Goal: Task Accomplishment & Management: Use online tool/utility

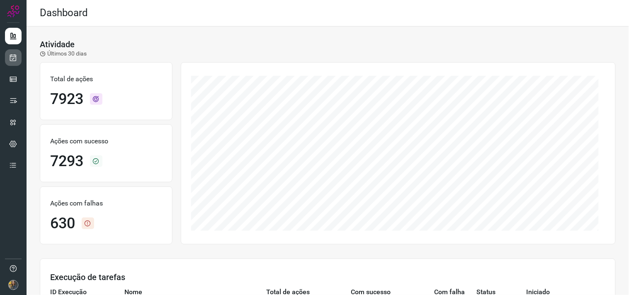
click at [17, 58] on link at bounding box center [13, 57] width 17 height 17
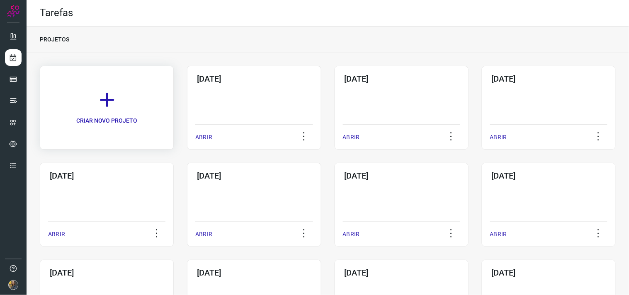
click at [109, 99] on icon at bounding box center [107, 100] width 18 height 18
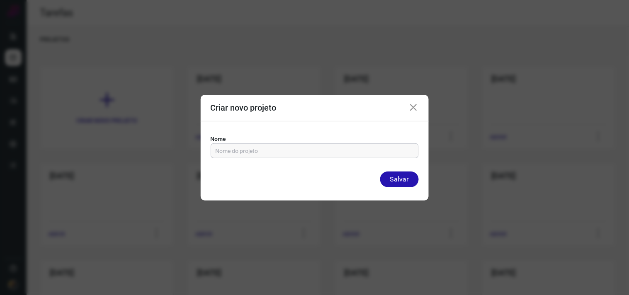
click at [257, 156] on input "text" at bounding box center [314, 151] width 198 height 14
drag, startPoint x: 254, startPoint y: 152, endPoint x: 250, endPoint y: 154, distance: 4.5
click at [253, 152] on input "text" at bounding box center [314, 151] width 198 height 14
type input "[DATE]"
click at [380, 172] on button "Salvar" at bounding box center [399, 180] width 39 height 16
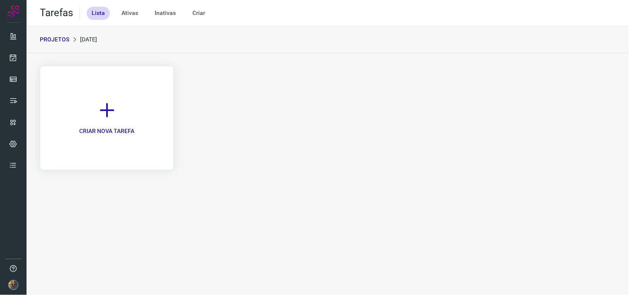
click at [102, 119] on link "CRIAR NOVA TAREFA" at bounding box center [107, 118] width 134 height 104
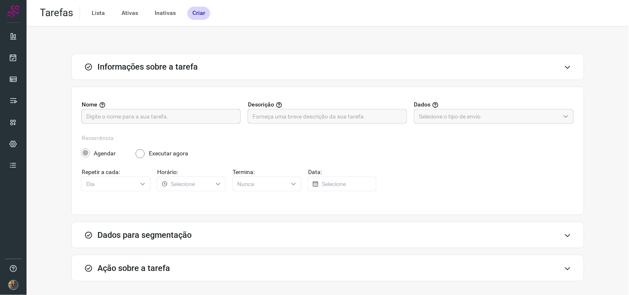
click at [174, 119] on input "text" at bounding box center [161, 116] width 150 height 14
type input "FUTURO - 8787"
click at [390, 110] on input "text" at bounding box center [327, 116] width 150 height 14
type input "200"
click at [474, 117] on input "text" at bounding box center [489, 116] width 141 height 14
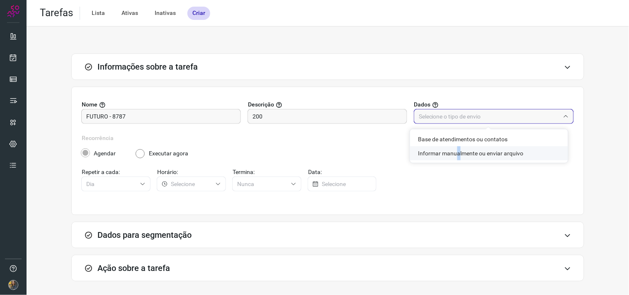
drag, startPoint x: 455, startPoint y: 155, endPoint x: 408, endPoint y: 158, distance: 46.9
click at [454, 155] on li "Informar manualmente ou enviar arquivo" at bounding box center [489, 153] width 158 height 14
type input "Informar manualmente ou enviar arquivo"
radio input "false"
radio input "true"
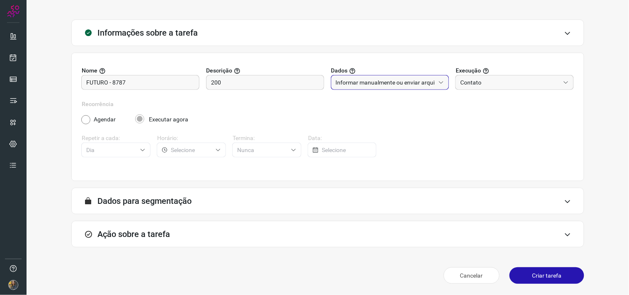
click at [205, 228] on div "Ação sobre a tarefa" at bounding box center [327, 234] width 513 height 27
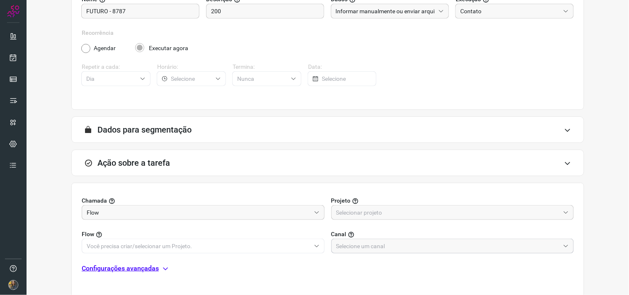
scroll to position [165, 0]
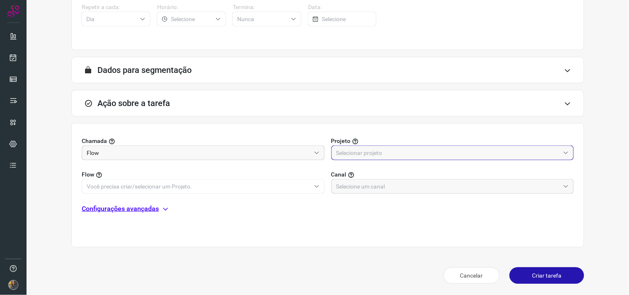
click at [358, 155] on input "text" at bounding box center [448, 153] width 224 height 14
drag, startPoint x: 342, startPoint y: 185, endPoint x: 319, endPoint y: 189, distance: 23.6
click at [342, 186] on span "Automator" at bounding box center [350, 189] width 28 height 7
type input "Automator"
click at [282, 187] on input "text" at bounding box center [199, 186] width 224 height 14
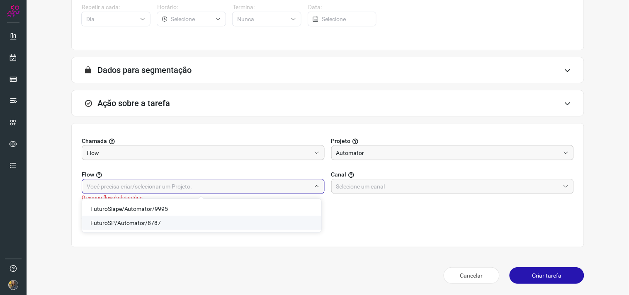
click at [135, 225] on span "FuturoSP/Automator/8787" at bounding box center [125, 223] width 71 height 7
type input "FuturoSP/Automator/8787"
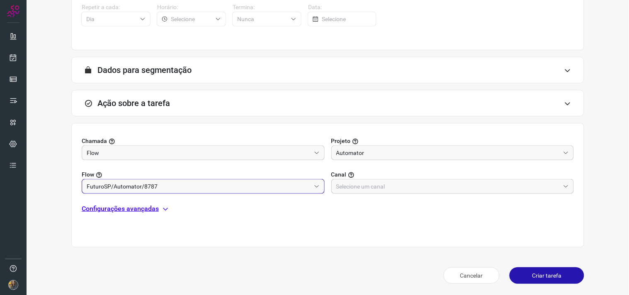
click at [371, 193] on input "text" at bounding box center [448, 186] width 224 height 14
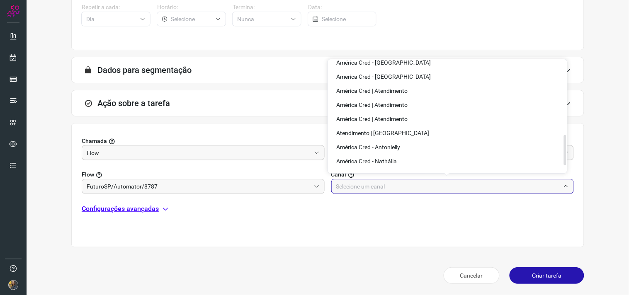
scroll to position [276, 0]
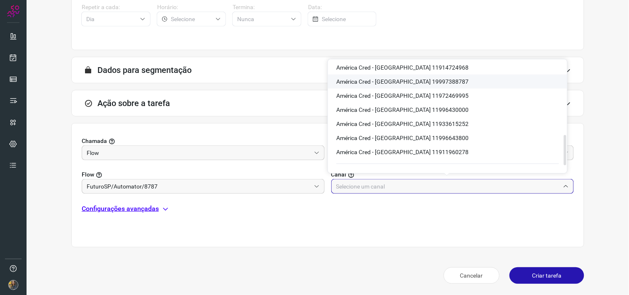
click at [418, 78] on span "América Cred - [GEOGRAPHIC_DATA] 19997388787" at bounding box center [402, 81] width 132 height 7
type input "América Cred - [GEOGRAPHIC_DATA] 19997388787"
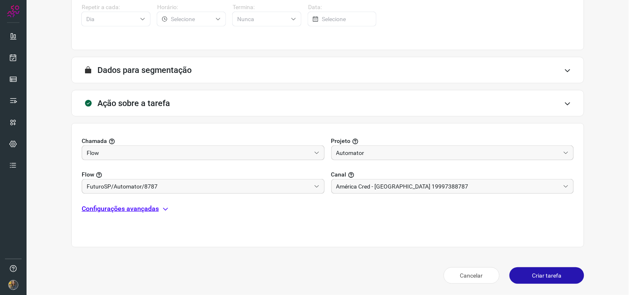
click at [138, 203] on div "Chamada Flow Projeto Automator Flow FuturoSP/Automator/8787 Canal América Cred …" at bounding box center [327, 185] width 513 height 124
click at [140, 208] on p "Configurações avançadas" at bounding box center [120, 209] width 77 height 10
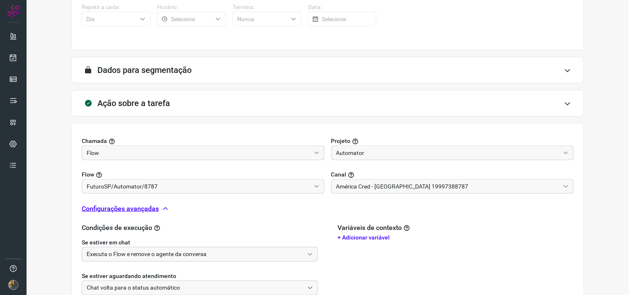
click at [132, 251] on input "Executa o Flow e remove o agente da conversa" at bounding box center [195, 254] width 217 height 14
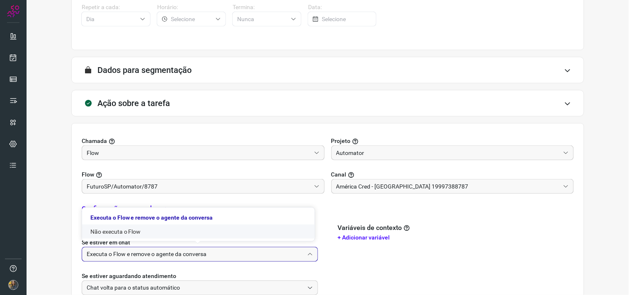
click at [129, 233] on li "Não executa o Flow" at bounding box center [198, 232] width 232 height 14
type input "Não executa o Flow"
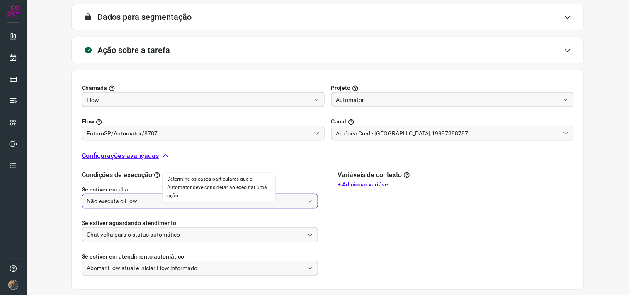
scroll to position [260, 0]
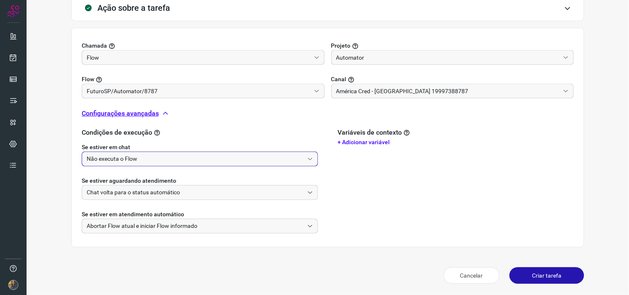
click at [525, 273] on button "Criar tarefa" at bounding box center [546, 275] width 75 height 17
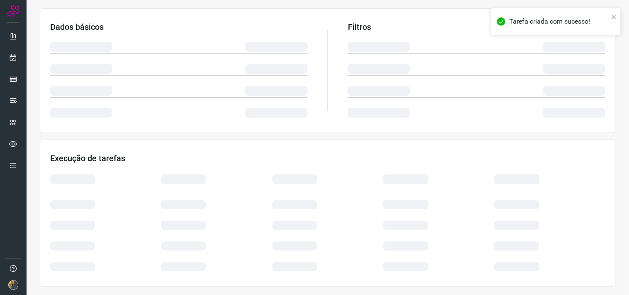
scroll to position [133, 0]
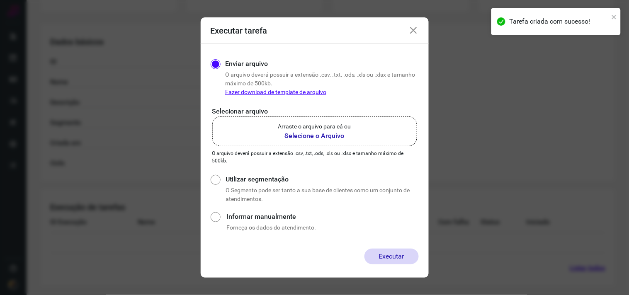
click at [307, 138] on b "Selecione o Arquivo" at bounding box center [314, 136] width 73 height 10
click at [0, 0] on input "Arraste o arquivo para cá ou Selecione o Arquivo" at bounding box center [0, 0] width 0 height 0
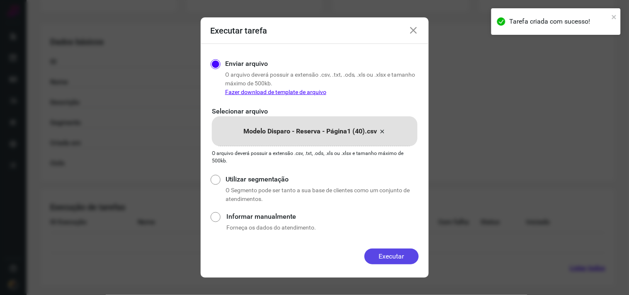
click at [395, 256] on button "Executar" at bounding box center [391, 257] width 54 height 16
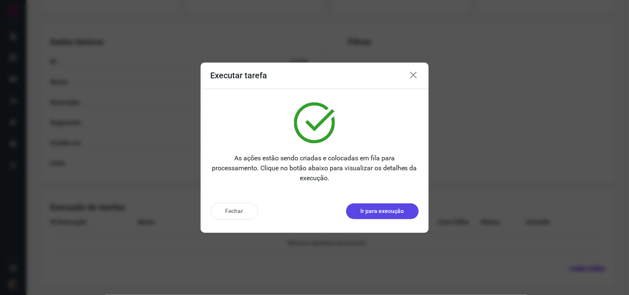
click at [391, 208] on p "Ir para execução" at bounding box center [382, 211] width 44 height 9
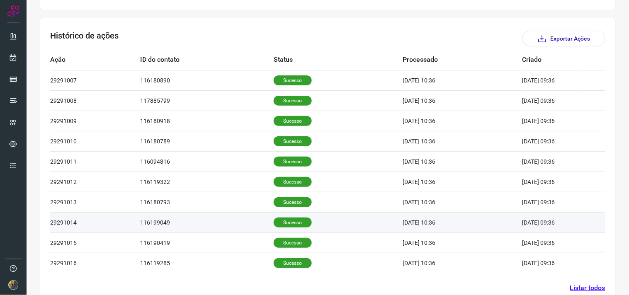
scroll to position [250, 0]
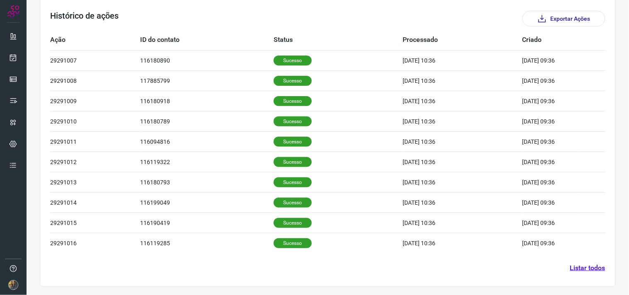
click at [593, 270] on link "Listar todos" at bounding box center [587, 268] width 35 height 10
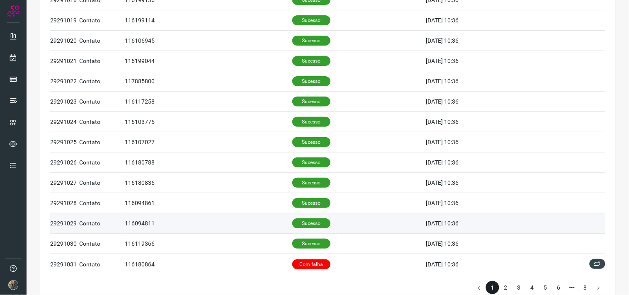
scroll to position [334, 0]
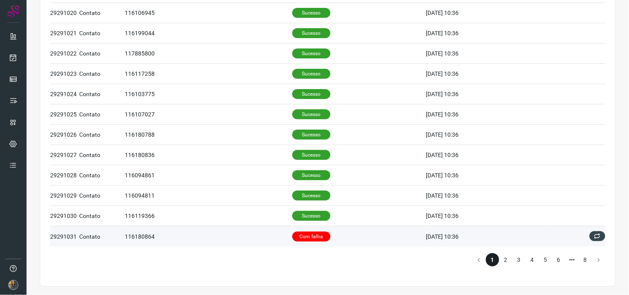
click at [324, 246] on td "Com falha" at bounding box center [359, 236] width 134 height 20
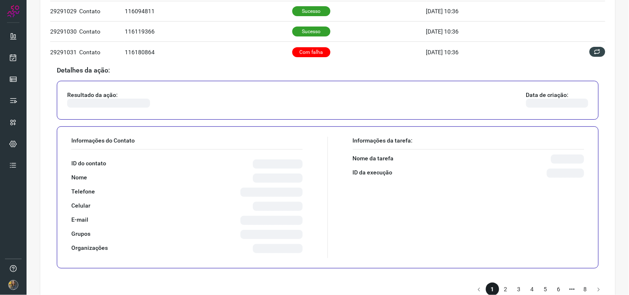
scroll to position [518, 0]
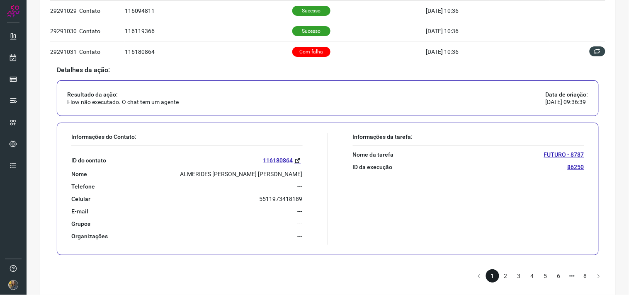
click at [273, 177] on p "ALMERIDES [PERSON_NAME] [PERSON_NAME]" at bounding box center [241, 173] width 122 height 7
copy p "ALMERIDES [PERSON_NAME] [PERSON_NAME]"
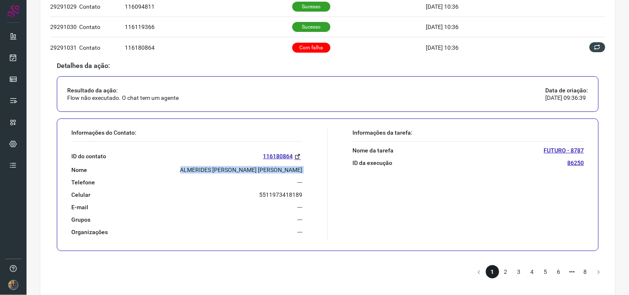
scroll to position [535, 0]
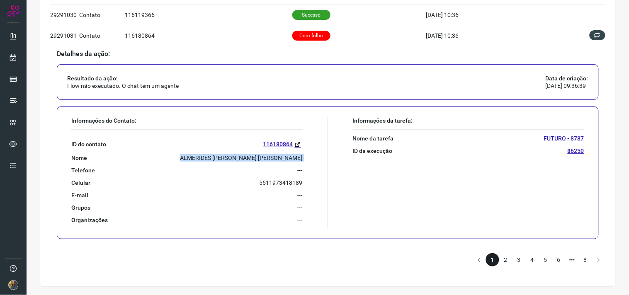
click at [499, 260] on li "2" at bounding box center [505, 259] width 13 height 13
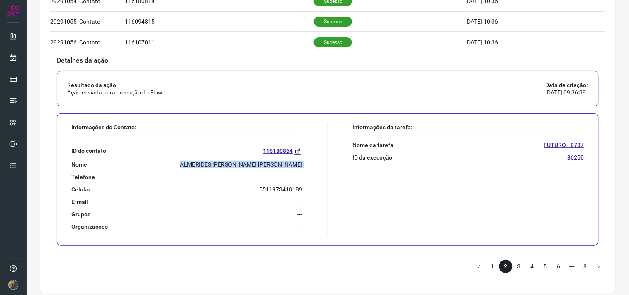
scroll to position [535, 0]
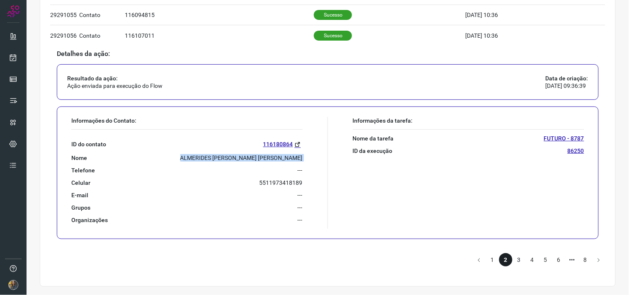
click at [512, 259] on li "3" at bounding box center [518, 259] width 13 height 13
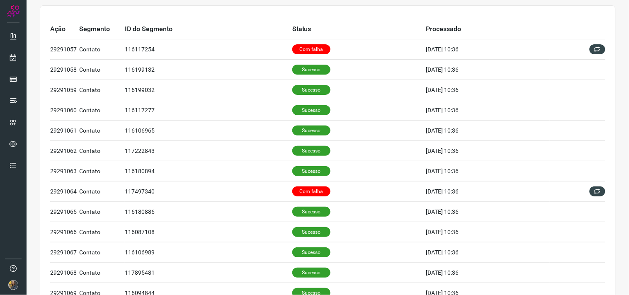
scroll to position [29, 0]
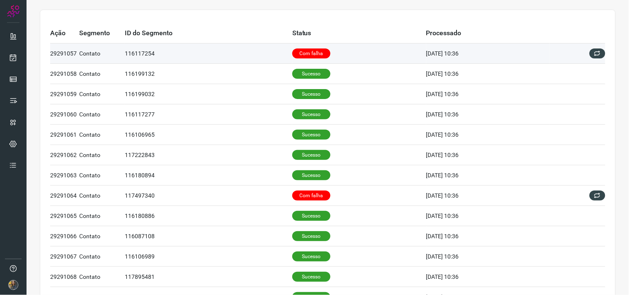
click at [325, 54] on td "Com falha" at bounding box center [359, 54] width 134 height 20
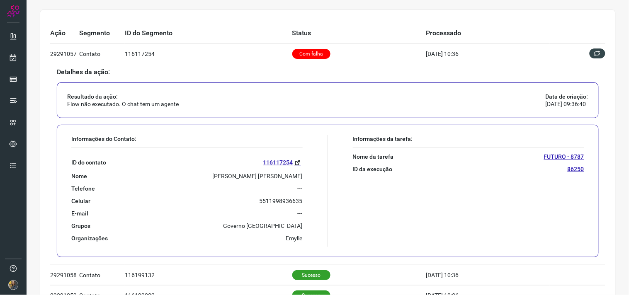
click at [232, 179] on p "[PERSON_NAME] [PERSON_NAME]" at bounding box center [258, 175] width 90 height 7
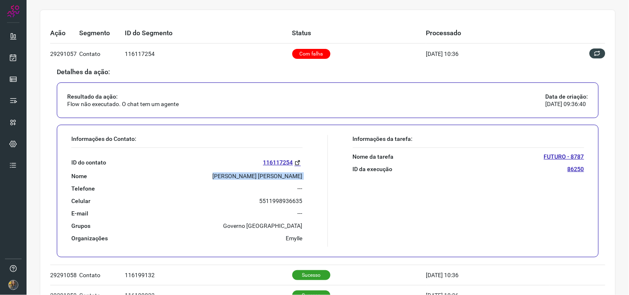
click at [232, 179] on p "[PERSON_NAME] [PERSON_NAME]" at bounding box center [258, 175] width 90 height 7
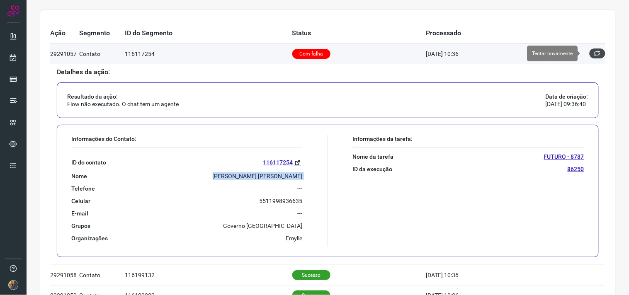
click at [594, 51] on icon at bounding box center [597, 53] width 7 height 7
click at [593, 51] on button at bounding box center [597, 53] width 16 height 10
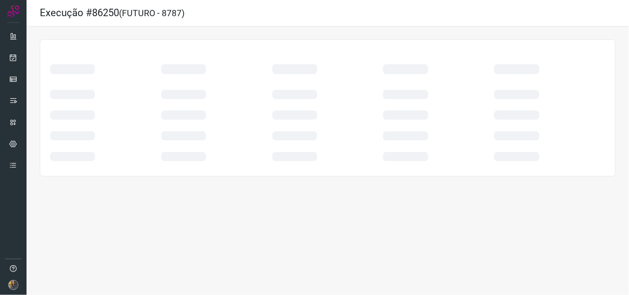
scroll to position [0, 0]
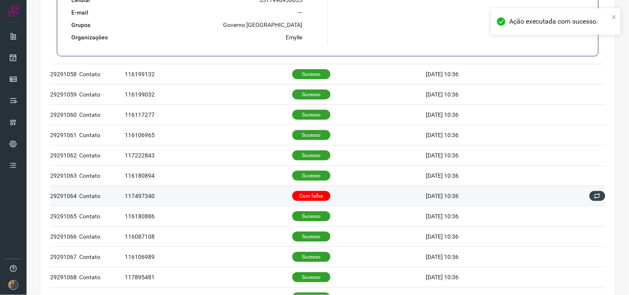
click at [327, 196] on td "Com falha" at bounding box center [359, 196] width 134 height 20
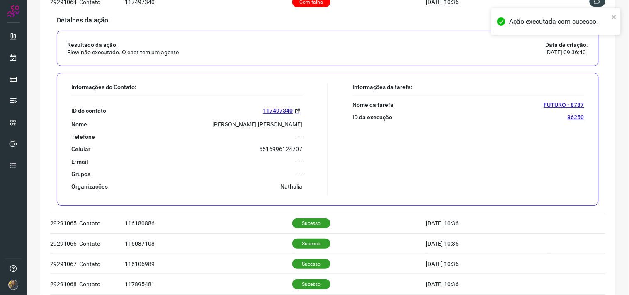
scroll to position [213, 0]
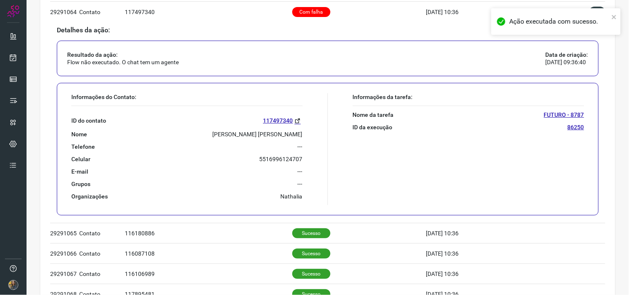
click at [266, 133] on p "[PERSON_NAME] [PERSON_NAME]" at bounding box center [258, 134] width 90 height 7
copy p "[PERSON_NAME] [PERSON_NAME]"
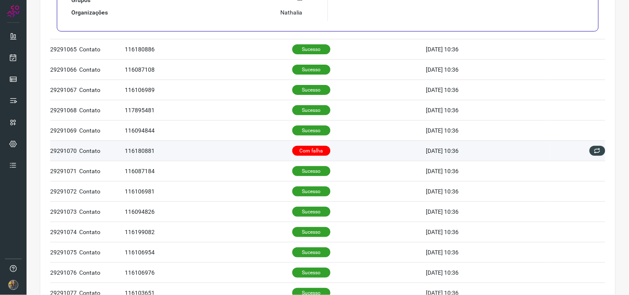
click at [334, 149] on td "Com falha" at bounding box center [359, 150] width 134 height 20
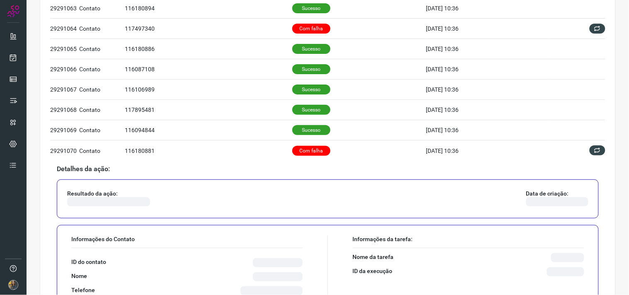
scroll to position [334, 0]
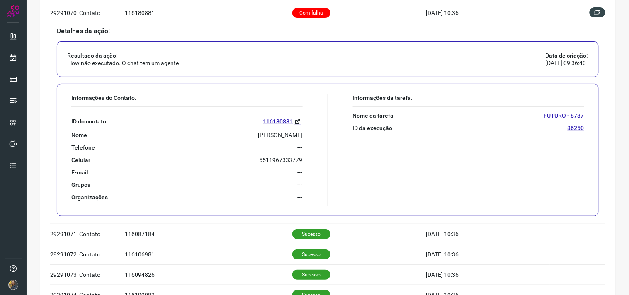
click at [258, 135] on p "[PERSON_NAME]" at bounding box center [280, 134] width 44 height 7
copy p "[PERSON_NAME]"
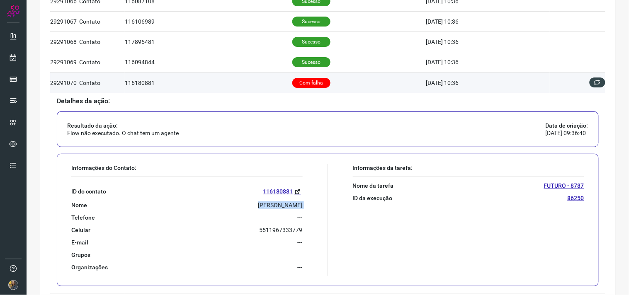
scroll to position [242, 0]
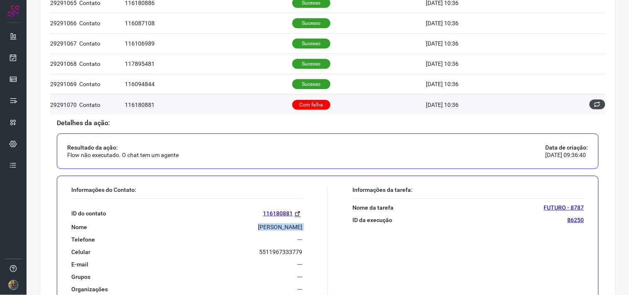
click at [595, 107] on button at bounding box center [597, 104] width 16 height 10
click at [594, 106] on icon at bounding box center [597, 104] width 7 height 7
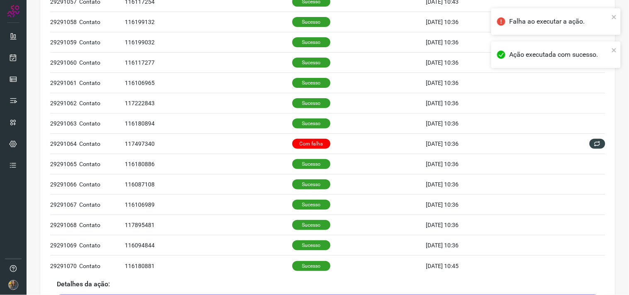
scroll to position [0, 0]
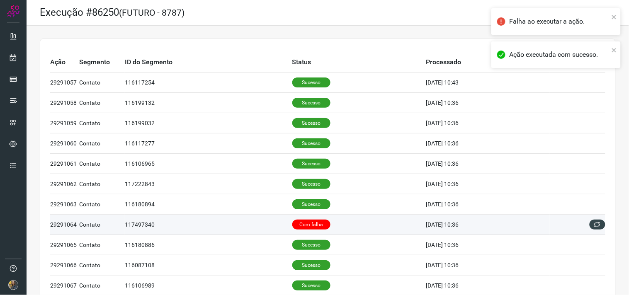
click at [338, 216] on td "Com falha" at bounding box center [359, 225] width 134 height 20
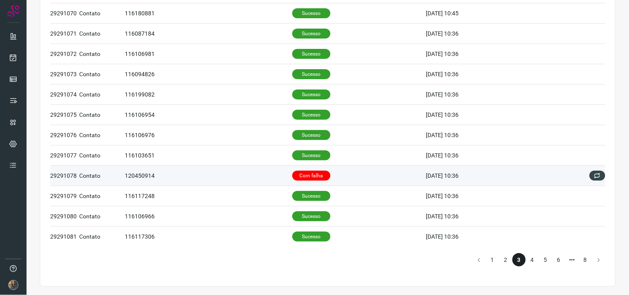
click at [326, 174] on td "Com falha" at bounding box center [359, 175] width 134 height 20
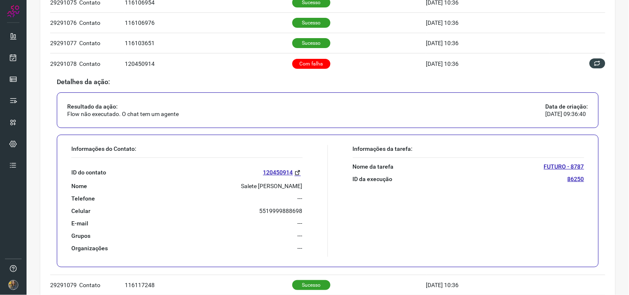
scroll to position [444, 0]
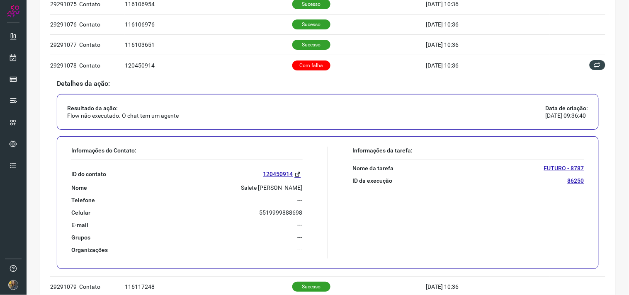
click at [282, 191] on p "Salete [PERSON_NAME]" at bounding box center [271, 187] width 61 height 7
copy p "Salete [PERSON_NAME]"
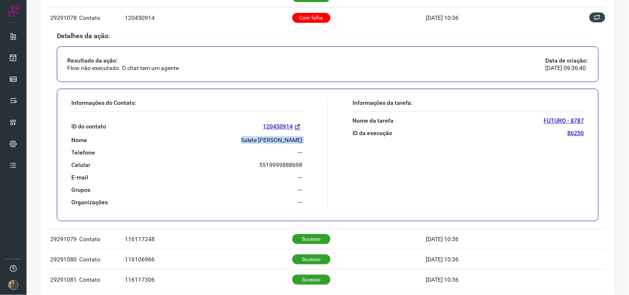
scroll to position [536, 0]
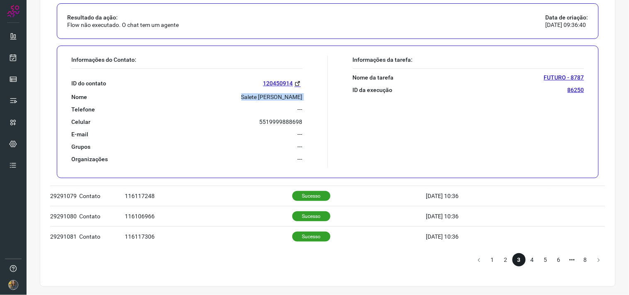
click at [528, 260] on li "4" at bounding box center [531, 259] width 13 height 13
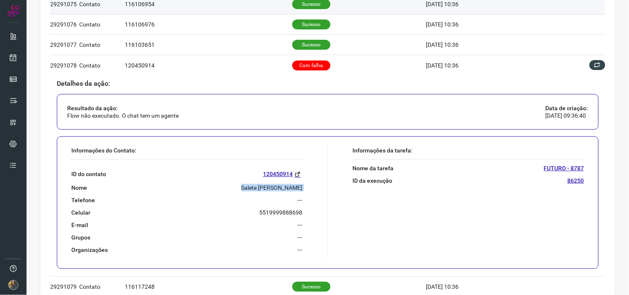
scroll to position [259, 0]
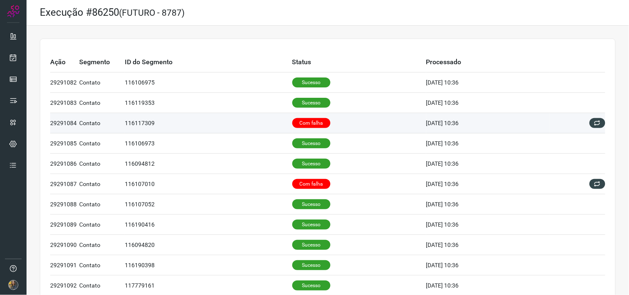
click at [312, 120] on p "Com falha" at bounding box center [311, 123] width 38 height 10
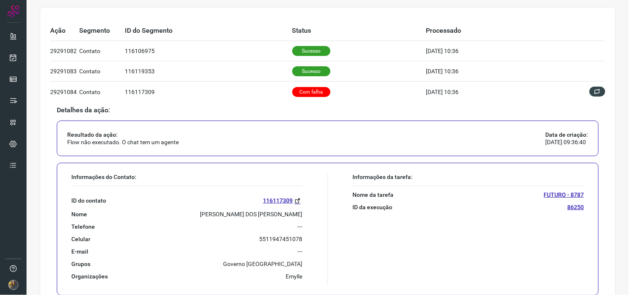
scroll to position [92, 0]
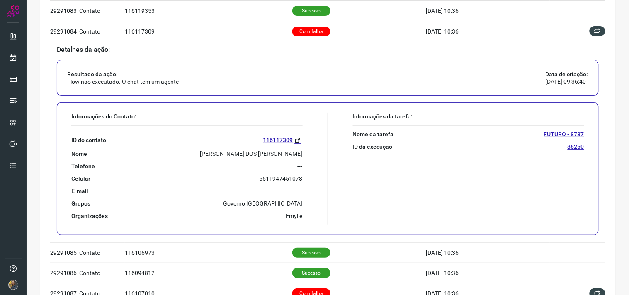
click at [246, 154] on p "[PERSON_NAME] DOS [PERSON_NAME]" at bounding box center [251, 153] width 102 height 7
copy p "[PERSON_NAME] DOS [PERSON_NAME]"
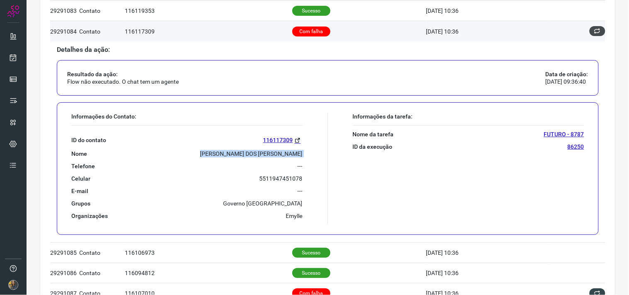
click at [594, 35] on button at bounding box center [597, 31] width 16 height 10
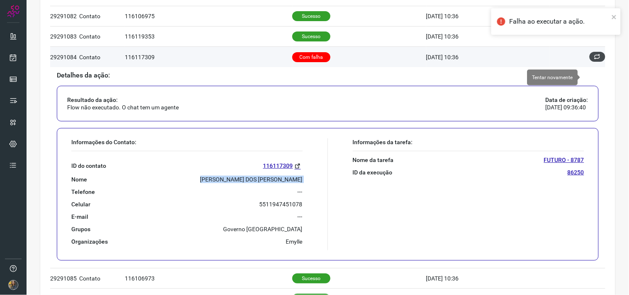
scroll to position [46, 0]
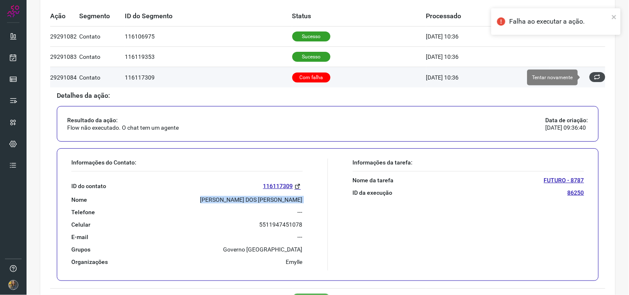
click at [594, 77] on icon at bounding box center [597, 77] width 7 height 7
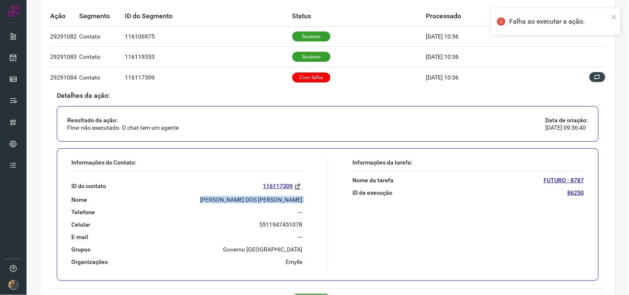
scroll to position [0, 0]
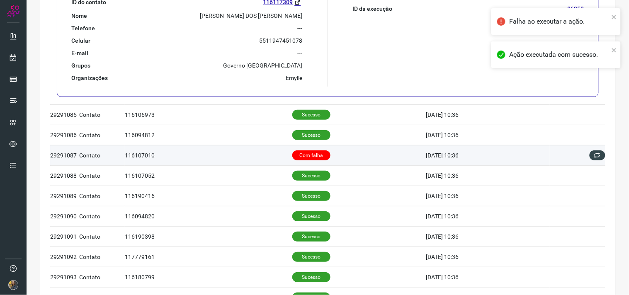
click at [336, 154] on td "Com falha" at bounding box center [359, 155] width 134 height 20
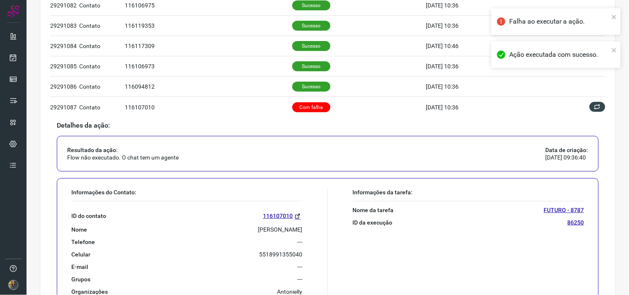
scroll to position [167, 0]
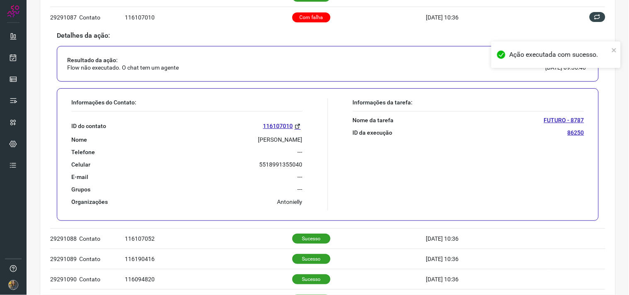
click at [267, 141] on p "[PERSON_NAME]" at bounding box center [280, 139] width 44 height 7
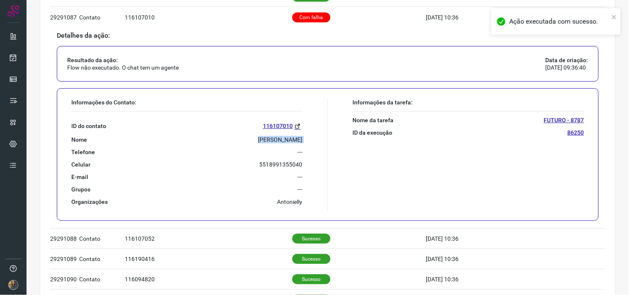
click at [267, 141] on p "[PERSON_NAME]" at bounding box center [280, 139] width 44 height 7
copy p "[PERSON_NAME]"
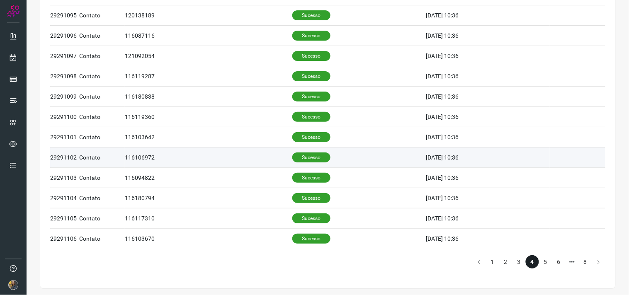
scroll to position [536, 0]
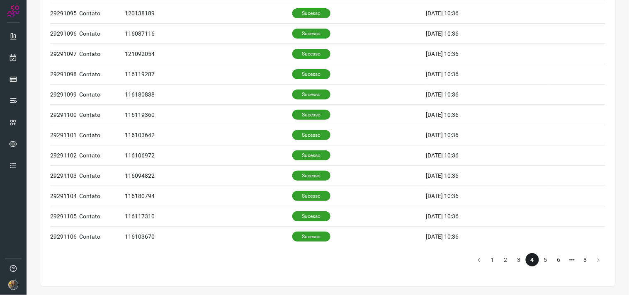
click at [541, 261] on li "5" at bounding box center [545, 259] width 13 height 13
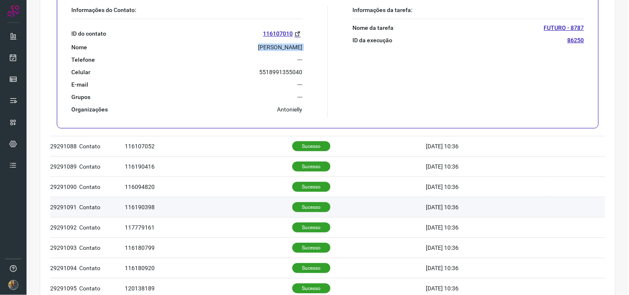
scroll to position [0, 0]
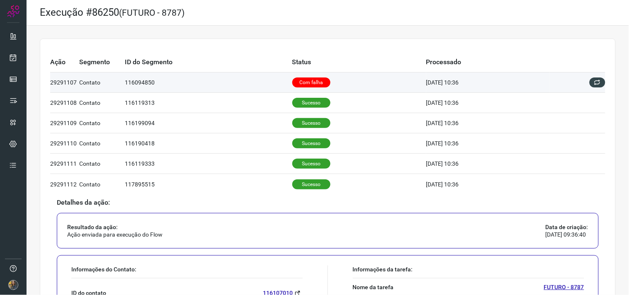
click at [313, 85] on p "Com falha" at bounding box center [311, 82] width 38 height 10
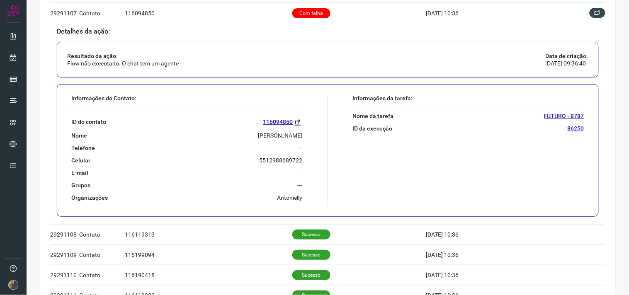
scroll to position [92, 0]
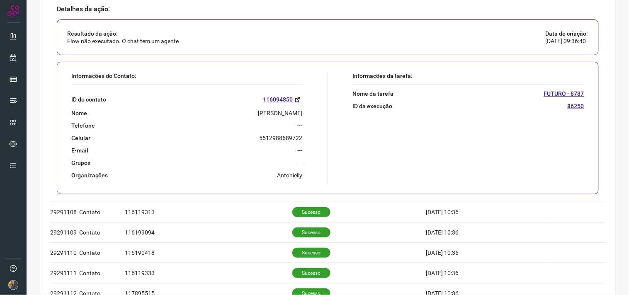
click at [258, 114] on p "[PERSON_NAME]" at bounding box center [280, 112] width 44 height 7
copy p "[PERSON_NAME]"
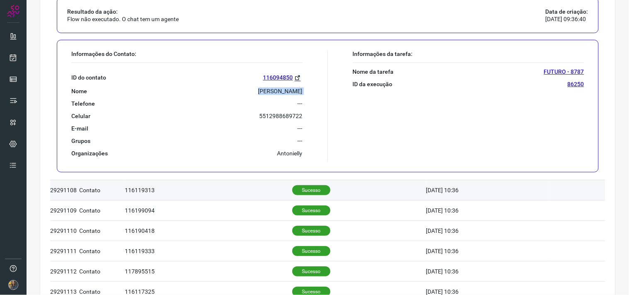
scroll to position [0, 0]
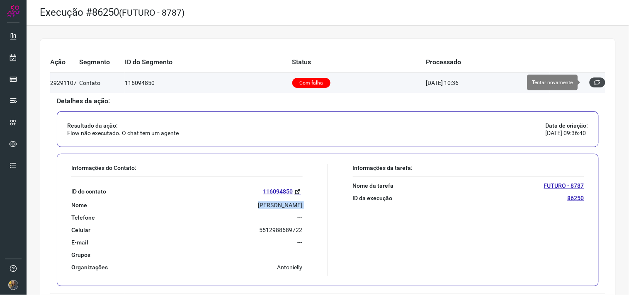
click at [594, 82] on button at bounding box center [597, 82] width 16 height 10
click at [593, 79] on icon at bounding box center [597, 82] width 9 height 9
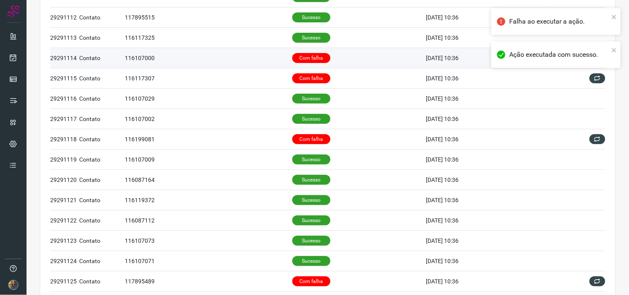
click at [308, 60] on p "Com falha" at bounding box center [311, 58] width 38 height 10
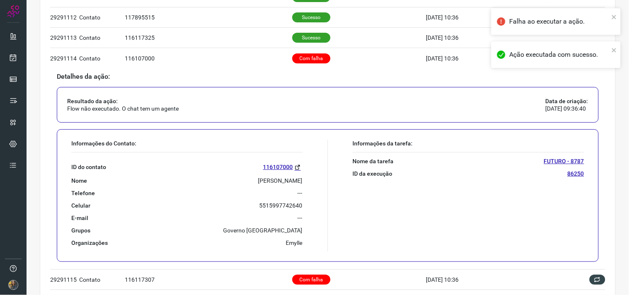
click at [258, 180] on p "[PERSON_NAME]" at bounding box center [280, 180] width 44 height 7
copy p "[PERSON_NAME]"
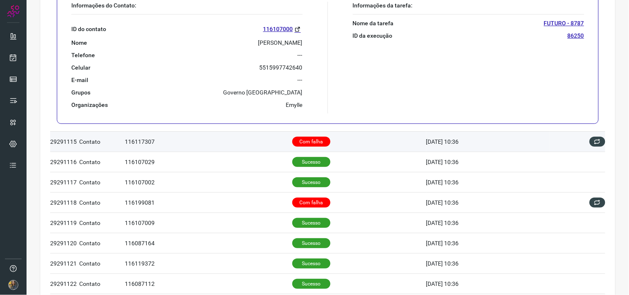
click at [351, 141] on td "Com falha" at bounding box center [359, 141] width 134 height 20
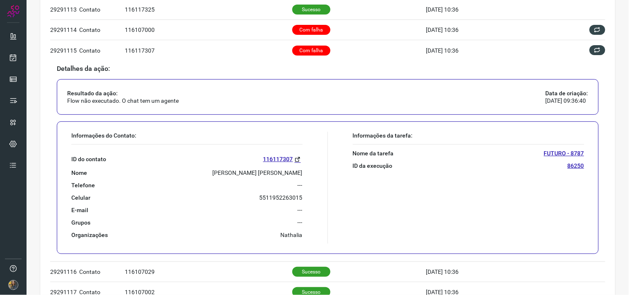
scroll to position [196, 0]
click at [246, 169] on p "[PERSON_NAME] [PERSON_NAME]" at bounding box center [258, 171] width 90 height 7
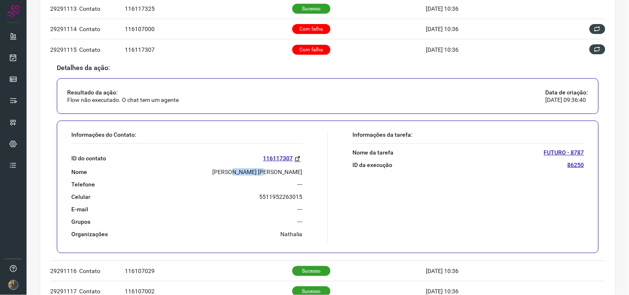
click at [246, 169] on p "[PERSON_NAME] [PERSON_NAME]" at bounding box center [258, 171] width 90 height 7
copy p "[PERSON_NAME] [PERSON_NAME]"
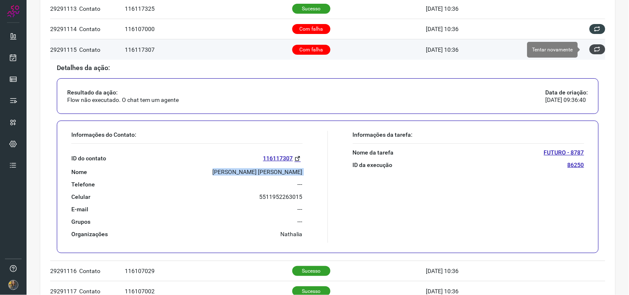
click at [594, 46] on icon at bounding box center [597, 49] width 7 height 7
click at [594, 52] on button at bounding box center [597, 49] width 16 height 10
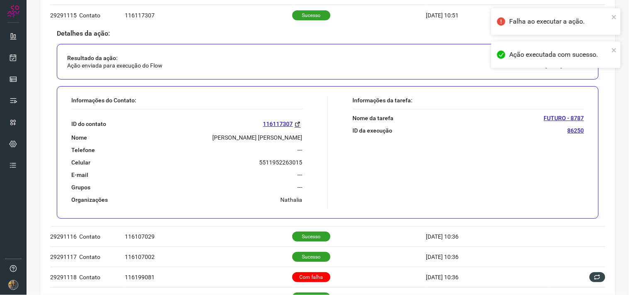
scroll to position [368, 0]
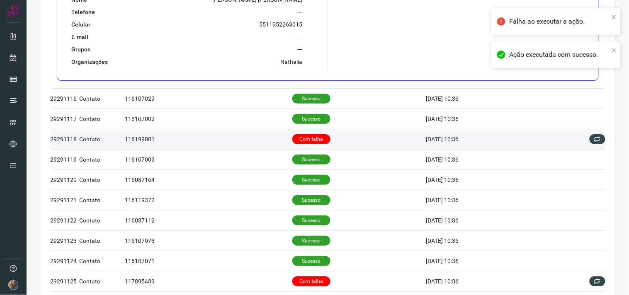
click at [314, 143] on p "Com falha" at bounding box center [311, 139] width 38 height 10
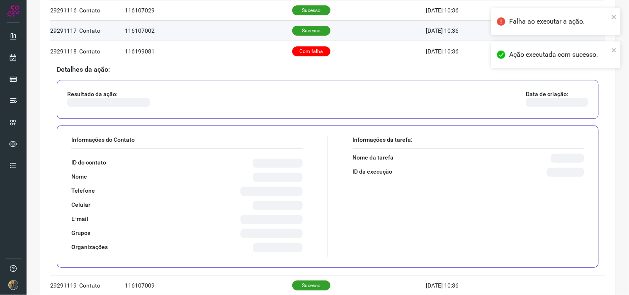
scroll to position [259, 0]
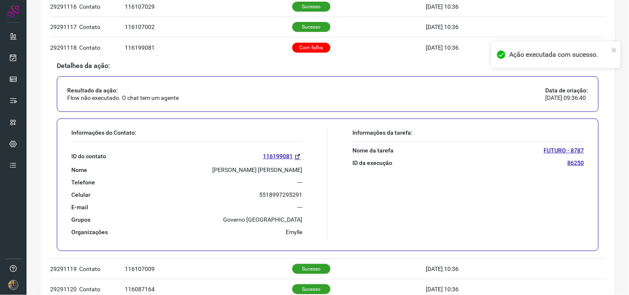
click at [271, 173] on p "[PERSON_NAME] [PERSON_NAME]" at bounding box center [258, 169] width 90 height 7
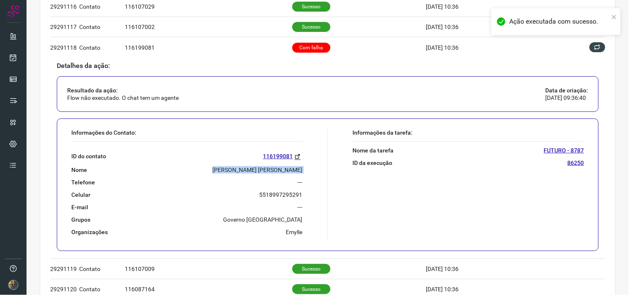
click at [271, 173] on p "[PERSON_NAME] [PERSON_NAME]" at bounding box center [258, 169] width 90 height 7
copy p "[PERSON_NAME] [PERSON_NAME]"
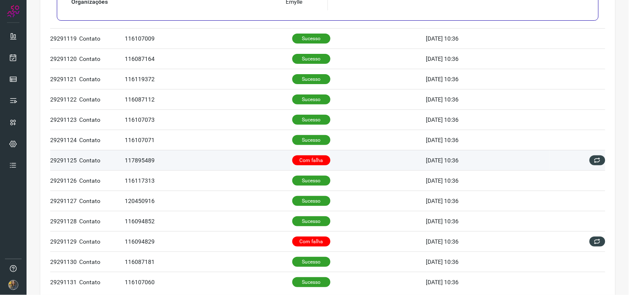
click at [312, 167] on td "Com falha" at bounding box center [359, 160] width 134 height 20
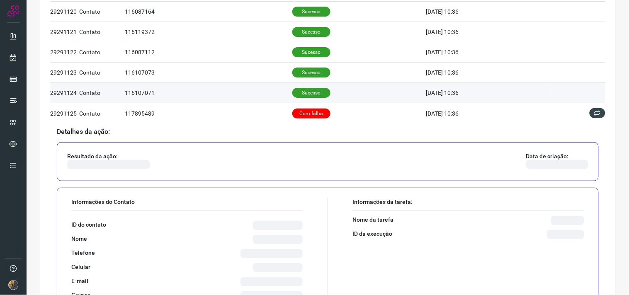
scroll to position [426, 0]
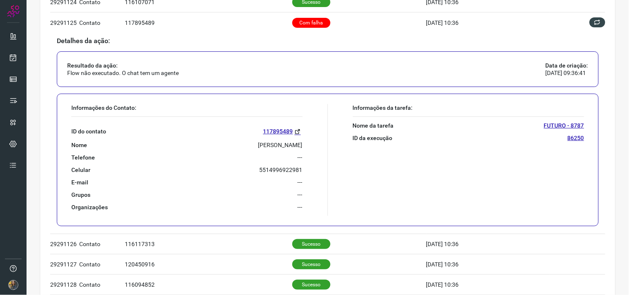
click at [258, 142] on p "[PERSON_NAME]" at bounding box center [280, 144] width 44 height 7
click at [258, 143] on p "[PERSON_NAME]" at bounding box center [280, 144] width 44 height 7
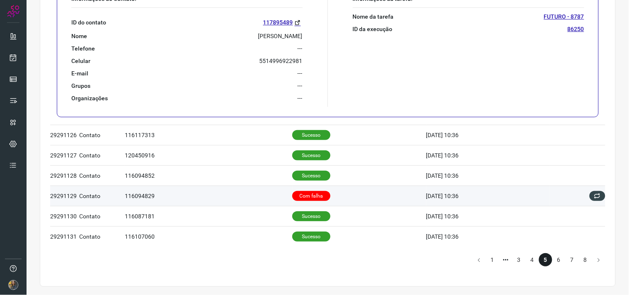
click at [330, 187] on td "Com falha" at bounding box center [359, 196] width 134 height 20
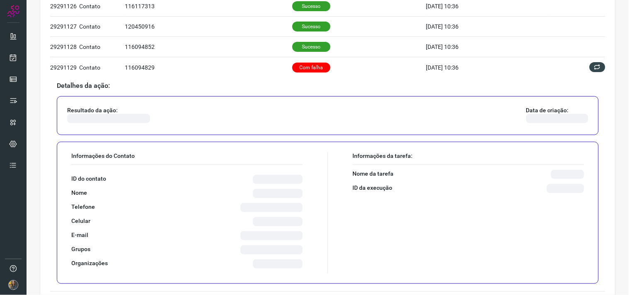
scroll to position [473, 0]
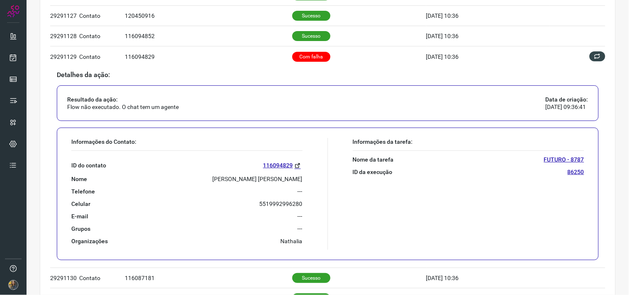
click at [245, 183] on p "[PERSON_NAME] [PERSON_NAME]" at bounding box center [258, 178] width 90 height 7
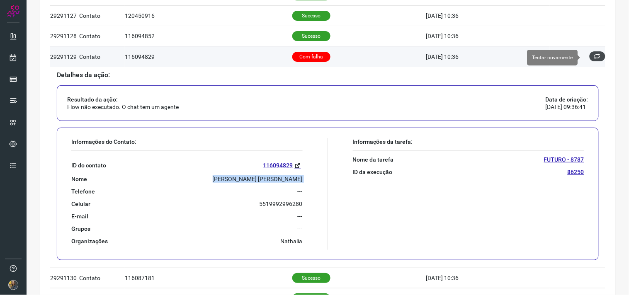
click at [594, 57] on icon at bounding box center [597, 56] width 7 height 7
click at [593, 60] on button at bounding box center [597, 56] width 16 height 10
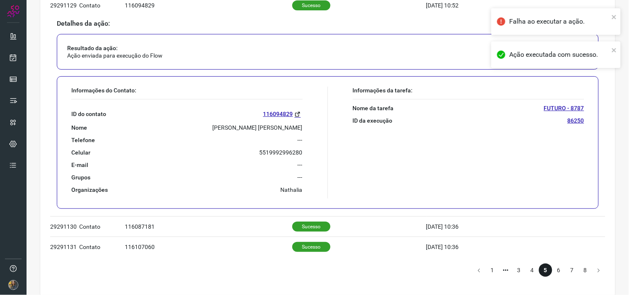
scroll to position [536, 0]
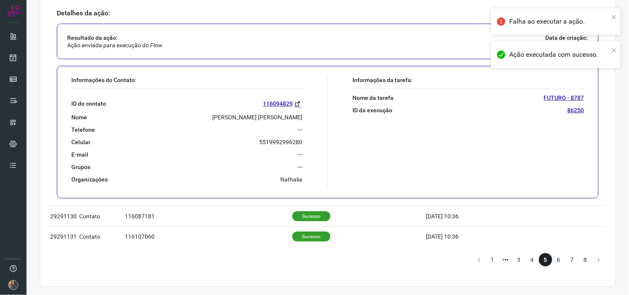
click at [552, 259] on li "6" at bounding box center [558, 259] width 13 height 13
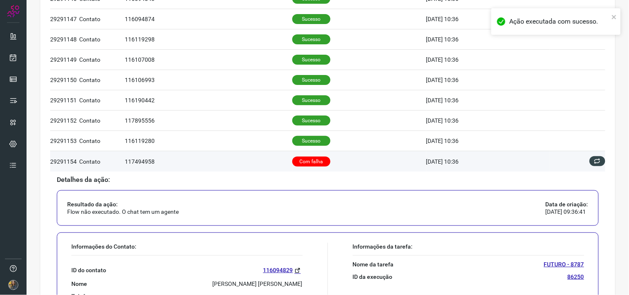
click at [316, 163] on p "Com falha" at bounding box center [311, 162] width 38 height 10
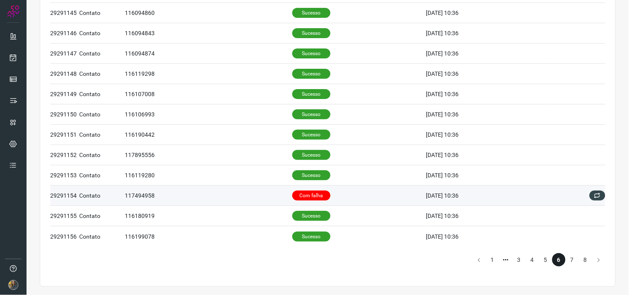
click at [314, 198] on p "Com falha" at bounding box center [311, 196] width 38 height 10
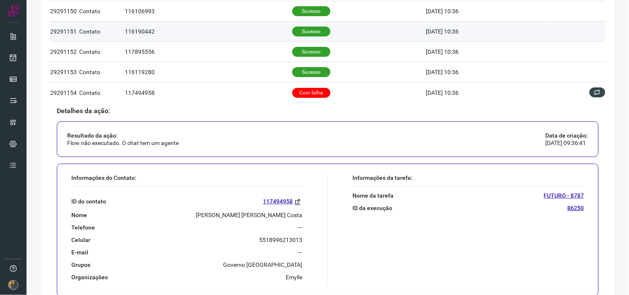
scroll to position [536, 0]
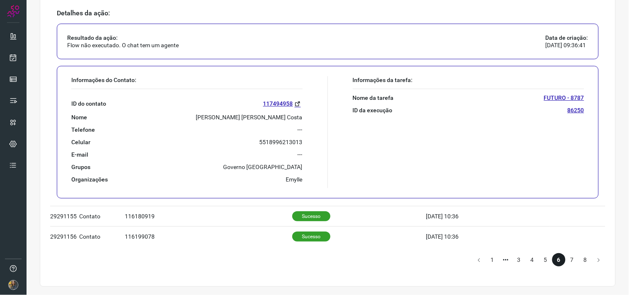
click at [283, 119] on p "[PERSON_NAME] [PERSON_NAME] Costa" at bounding box center [249, 117] width 106 height 7
click at [566, 256] on li "7" at bounding box center [571, 259] width 13 height 13
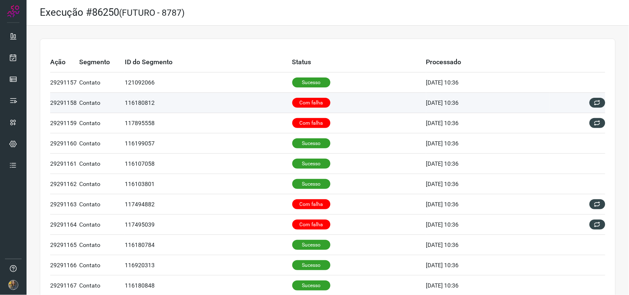
click at [322, 99] on td "Com falha" at bounding box center [359, 103] width 134 height 20
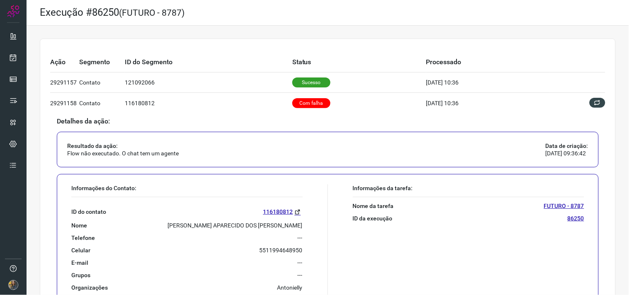
click at [252, 227] on p "[PERSON_NAME] APARECIDO DOS [PERSON_NAME]" at bounding box center [235, 225] width 135 height 7
click at [283, 223] on p "[PERSON_NAME] APARECIDO DOS [PERSON_NAME]" at bounding box center [235, 225] width 135 height 7
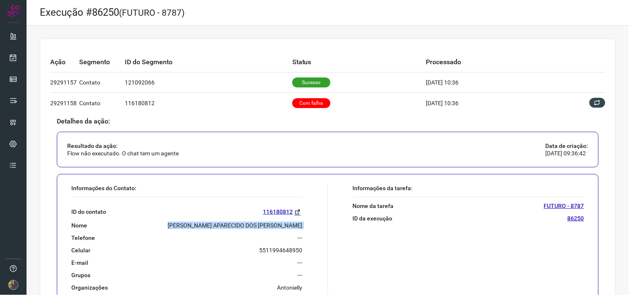
click at [283, 223] on p "[PERSON_NAME] APARECIDO DOS [PERSON_NAME]" at bounding box center [235, 225] width 135 height 7
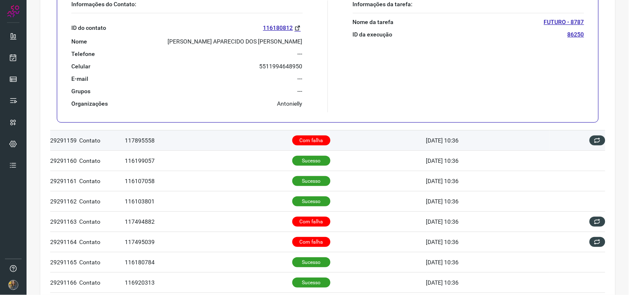
click at [338, 144] on td "Com falha" at bounding box center [359, 140] width 134 height 20
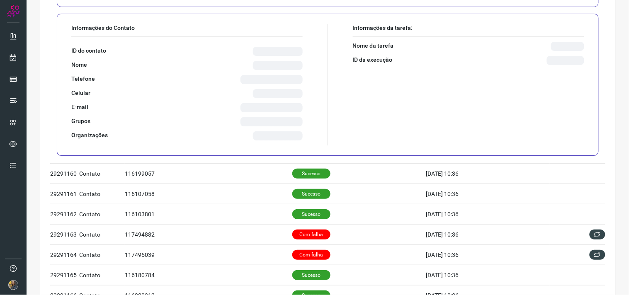
scroll to position [0, 0]
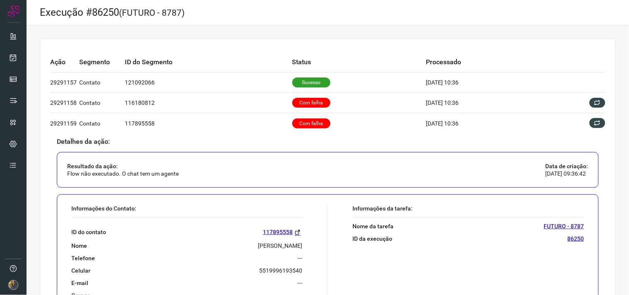
click at [263, 246] on p "[PERSON_NAME]" at bounding box center [280, 245] width 44 height 7
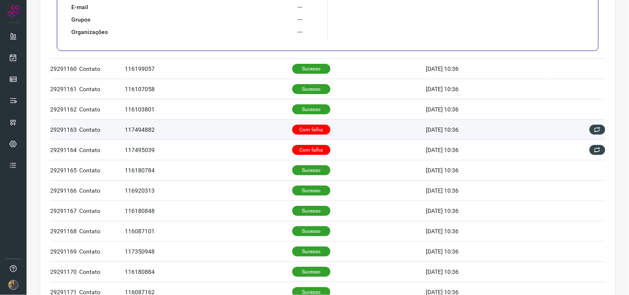
click at [305, 131] on p "Com falha" at bounding box center [311, 130] width 38 height 10
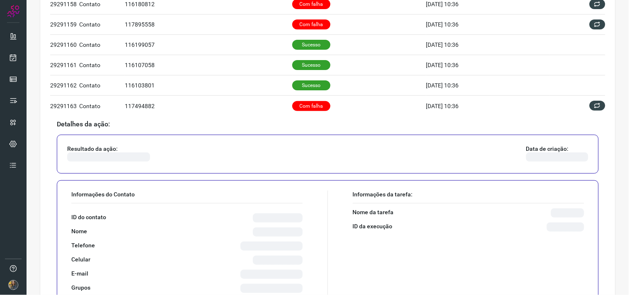
scroll to position [167, 0]
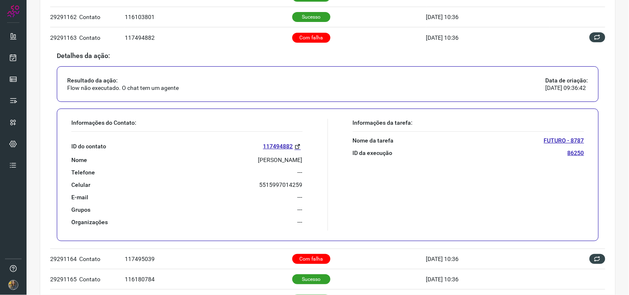
click at [258, 156] on p "[PERSON_NAME]" at bounding box center [280, 159] width 44 height 7
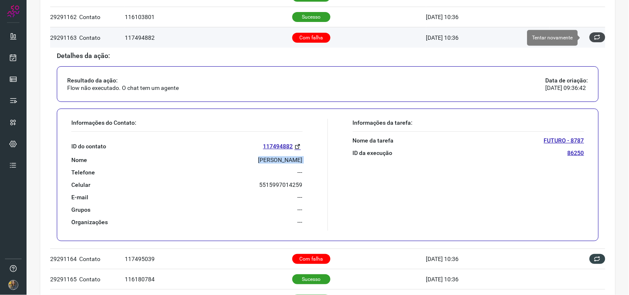
click at [594, 37] on icon at bounding box center [597, 37] width 7 height 7
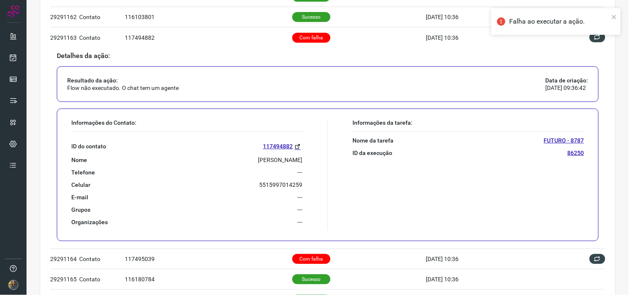
click at [593, 37] on div "Falha ao executar a ação." at bounding box center [555, 25] width 133 height 36
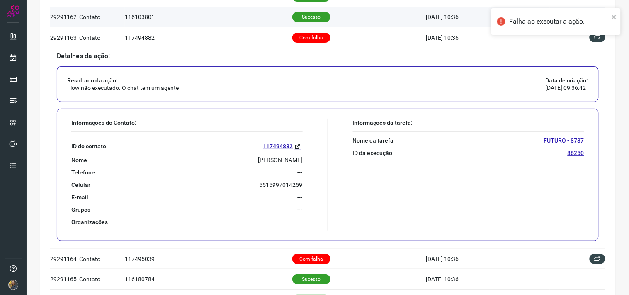
scroll to position [121, 0]
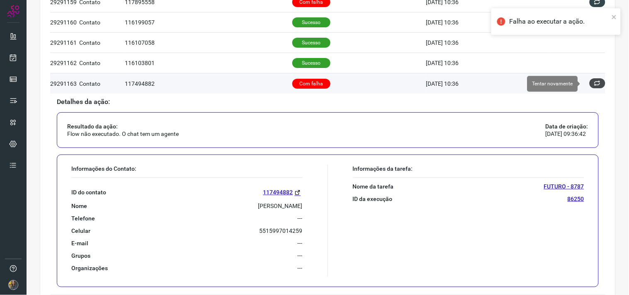
click at [594, 80] on icon at bounding box center [597, 83] width 7 height 7
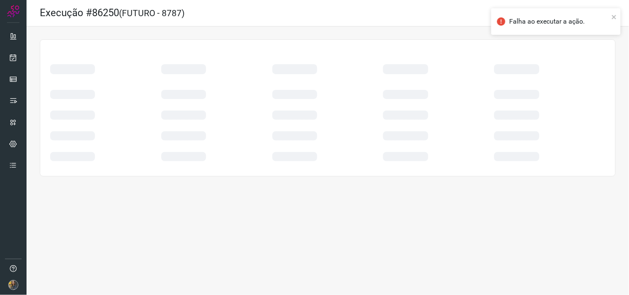
scroll to position [0, 0]
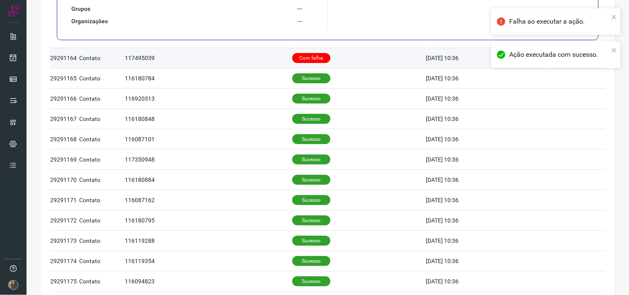
click at [304, 60] on p "Com falha" at bounding box center [311, 58] width 38 height 10
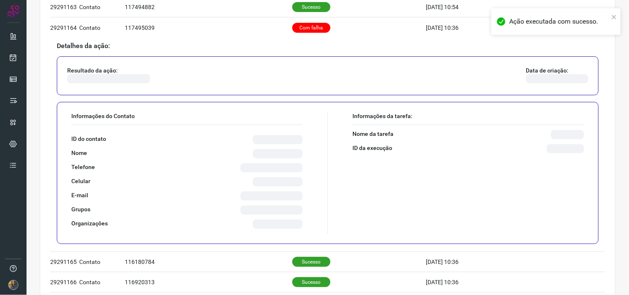
scroll to position [213, 0]
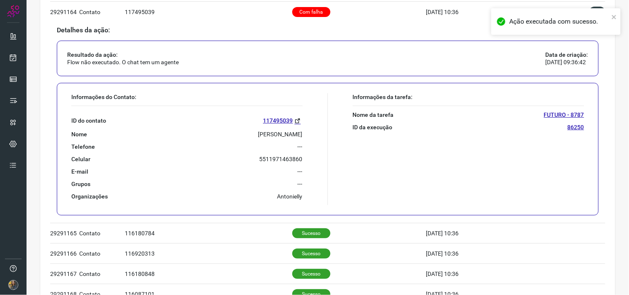
click at [258, 133] on p "[PERSON_NAME]" at bounding box center [280, 134] width 44 height 7
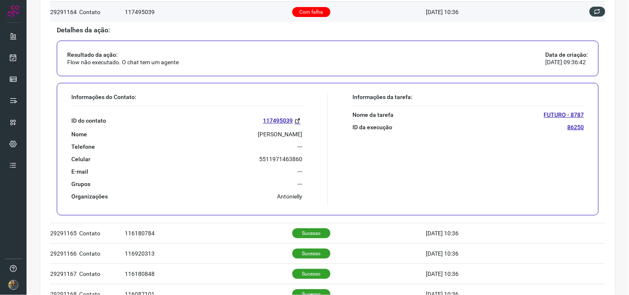
click at [594, 3] on td at bounding box center [577, 12] width 56 height 20
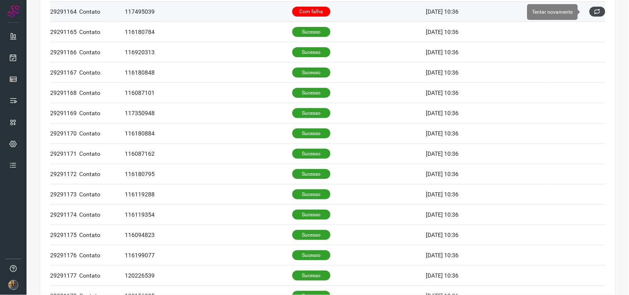
click at [594, 12] on icon at bounding box center [597, 11] width 7 height 7
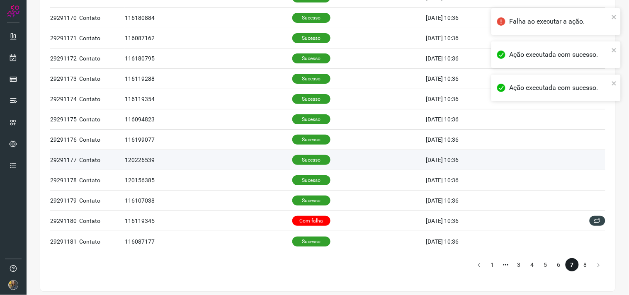
scroll to position [334, 0]
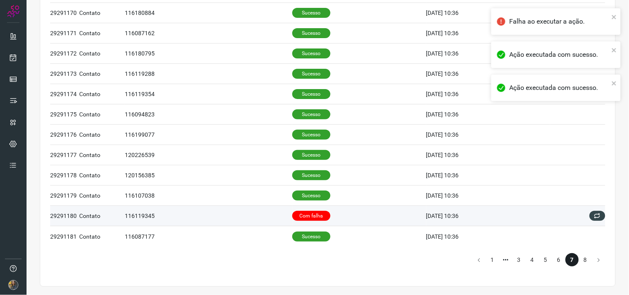
click at [330, 220] on td "Com falha" at bounding box center [359, 216] width 134 height 20
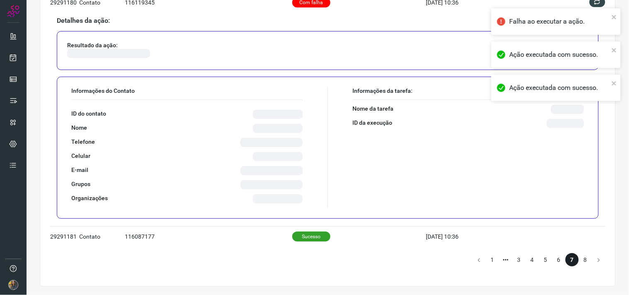
scroll to position [536, 0]
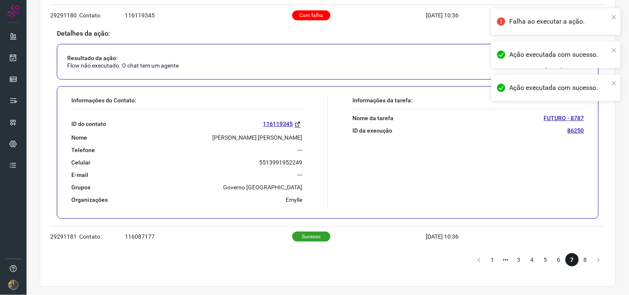
click at [256, 141] on p "[PERSON_NAME] [PERSON_NAME]" at bounding box center [258, 137] width 90 height 7
click at [256, 141] on div "ID do contato 116119345 Nome [PERSON_NAME] [PERSON_NAME] Telefone --- Celular […" at bounding box center [186, 156] width 231 height 94
click at [253, 138] on p "[PERSON_NAME] [PERSON_NAME]" at bounding box center [258, 137] width 90 height 7
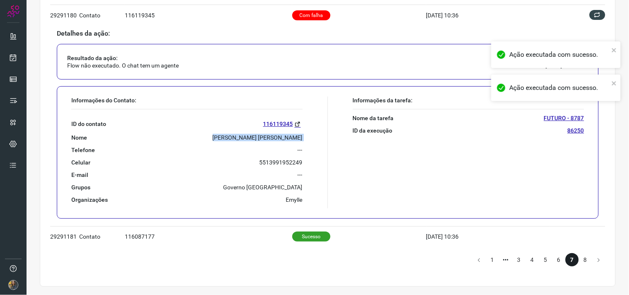
click at [253, 138] on p "[PERSON_NAME] [PERSON_NAME]" at bounding box center [258, 137] width 90 height 7
click at [578, 258] on li "8" at bounding box center [584, 259] width 13 height 13
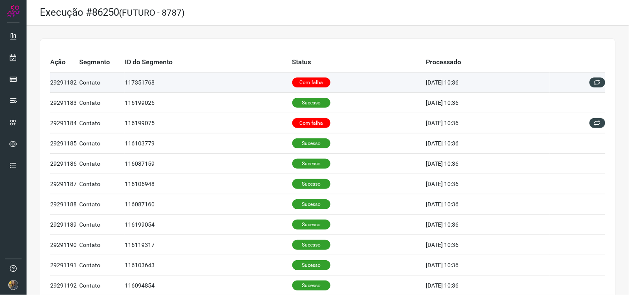
click at [317, 76] on td "Com falha" at bounding box center [359, 83] width 134 height 20
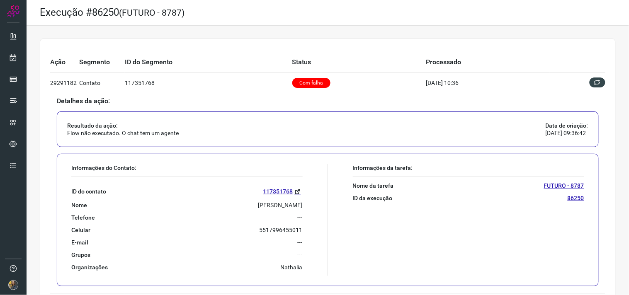
click at [258, 204] on p "[PERSON_NAME]" at bounding box center [280, 204] width 44 height 7
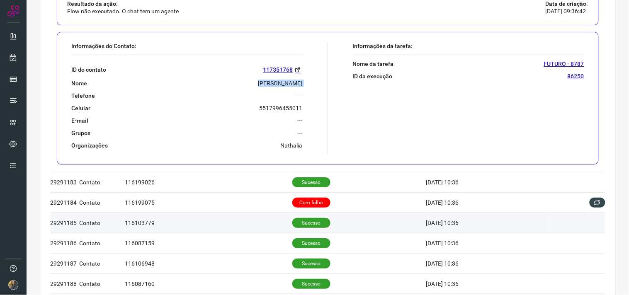
scroll to position [138, 0]
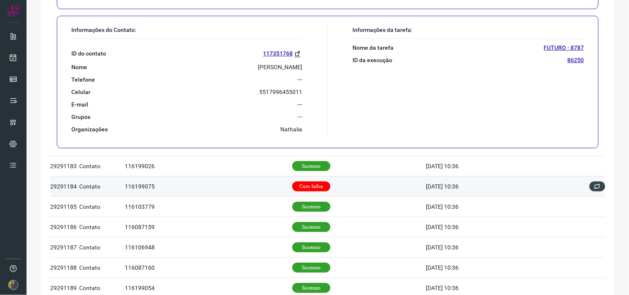
click at [338, 189] on td "Com falha" at bounding box center [359, 186] width 134 height 20
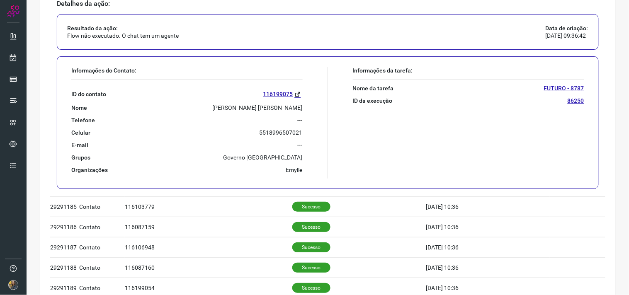
click at [261, 108] on p "[PERSON_NAME] [PERSON_NAME]" at bounding box center [258, 107] width 90 height 7
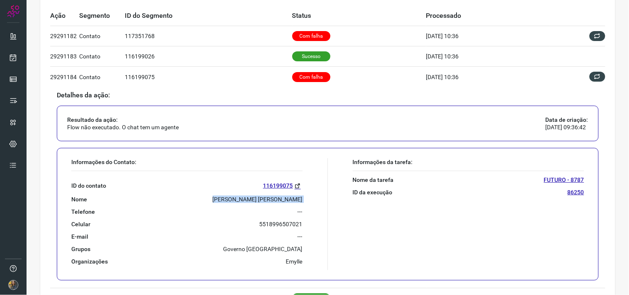
scroll to position [46, 0]
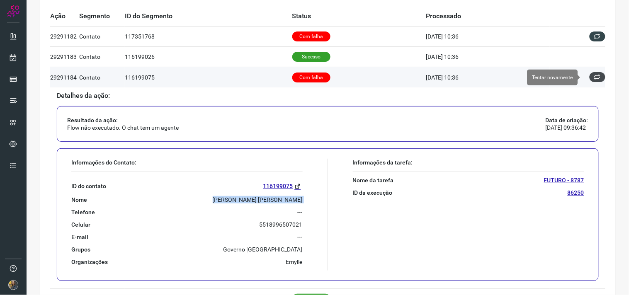
click at [589, 80] on button at bounding box center [597, 77] width 16 height 10
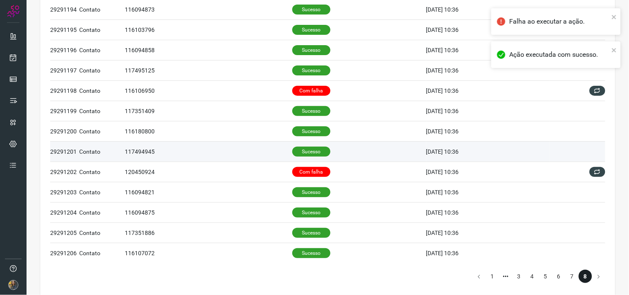
scroll to position [536, 0]
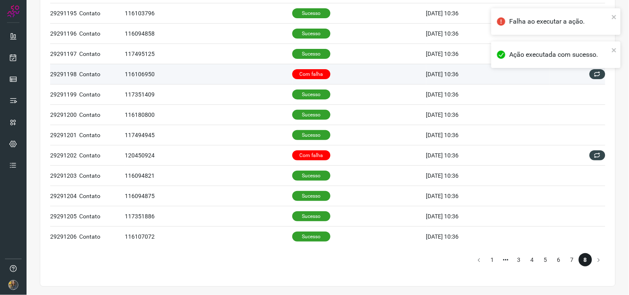
click at [353, 75] on td "Com falha" at bounding box center [359, 74] width 134 height 20
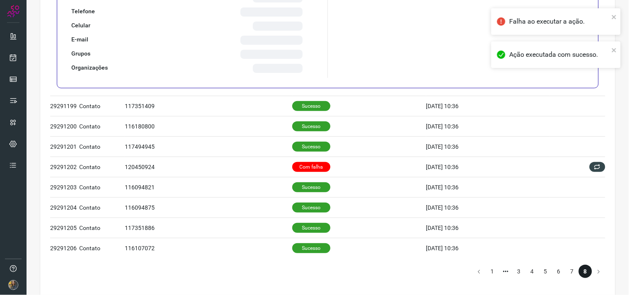
scroll to position [334, 0]
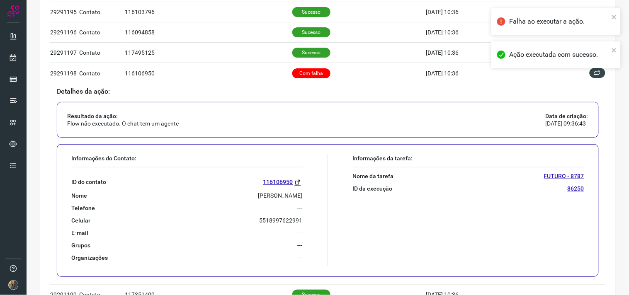
click at [279, 193] on p "[PERSON_NAME]" at bounding box center [280, 195] width 44 height 7
drag, startPoint x: 279, startPoint y: 193, endPoint x: 295, endPoint y: 87, distance: 106.9
click at [295, 87] on div "Detalhes da ação: Resultado da ação: Flow não executado. O chat tem um agente D…" at bounding box center [327, 184] width 555 height 196
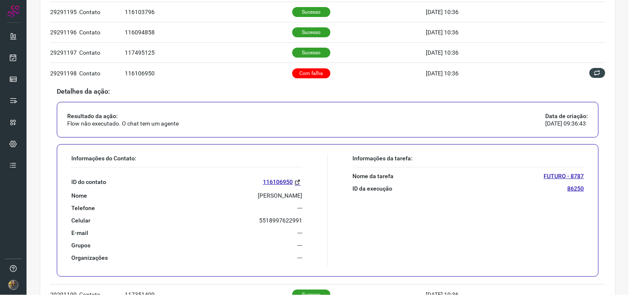
click at [258, 198] on p "[PERSON_NAME]" at bounding box center [280, 195] width 44 height 7
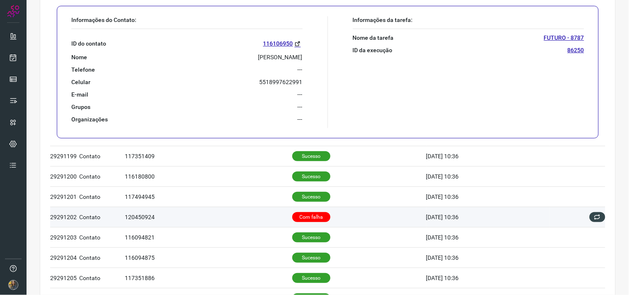
click at [276, 222] on td "120450924" at bounding box center [208, 217] width 167 height 20
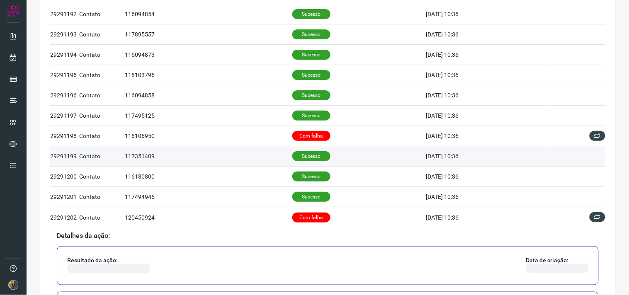
scroll to position [502, 0]
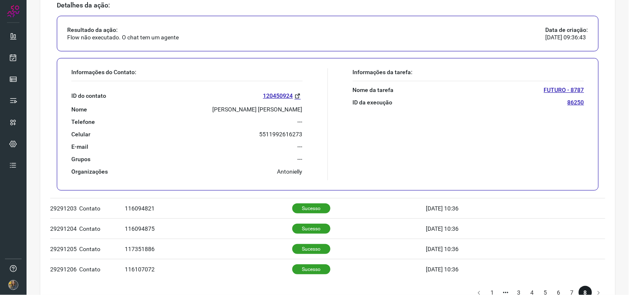
click at [261, 105] on div "ID do contato 120450924 Nome Charon [PERSON_NAME] Telefone --- Celular [PHONE_N…" at bounding box center [186, 128] width 231 height 94
click at [268, 108] on p "[PERSON_NAME] [PERSON_NAME]" at bounding box center [258, 109] width 90 height 7
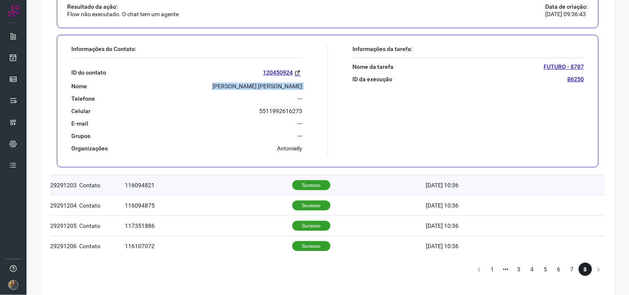
scroll to position [536, 0]
